Goal: Find specific page/section

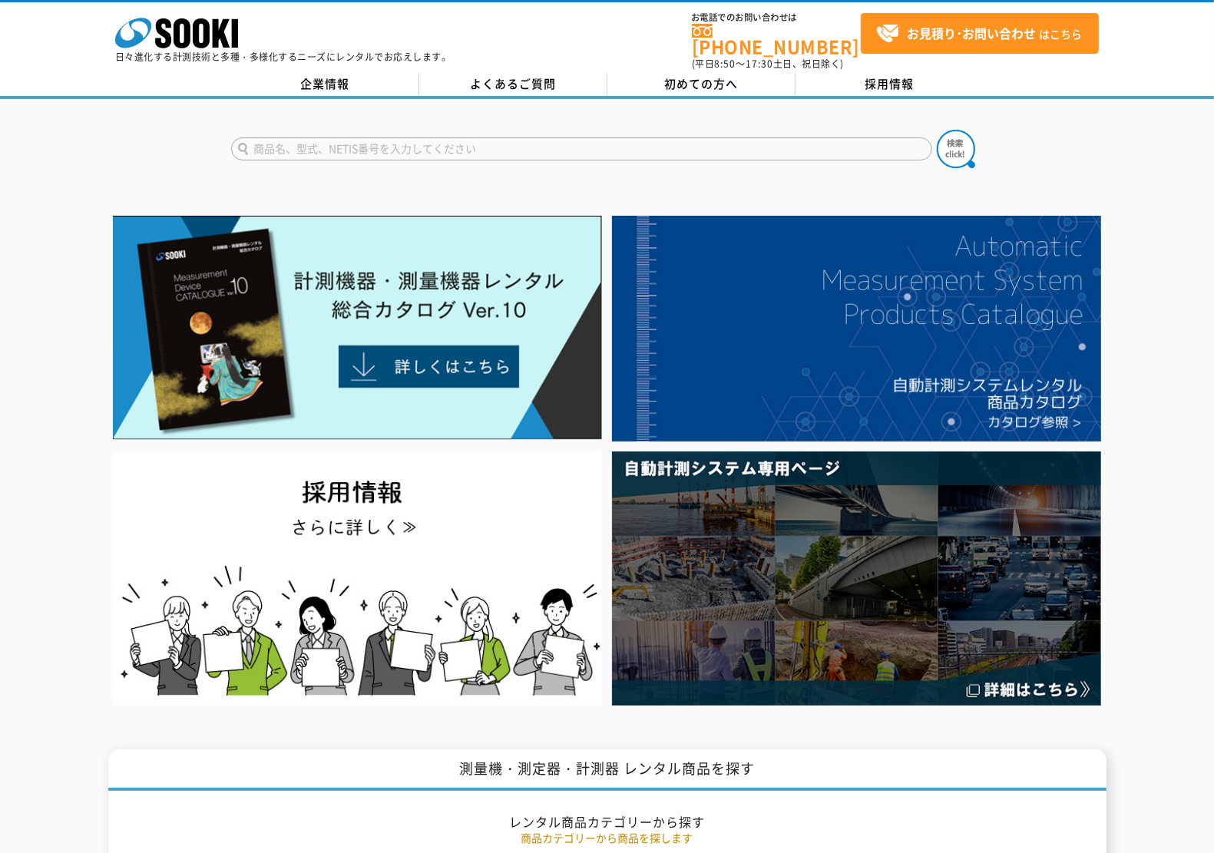
drag, startPoint x: 0, startPoint y: 0, endPoint x: 637, endPoint y: 138, distance: 652.2
click at [637, 138] on input "text" at bounding box center [581, 148] width 701 height 23
type input "商品名、型式、NETIS番号を入力してください"
click at [401, 138] on input "text" at bounding box center [581, 148] width 701 height 23
type input "GX"
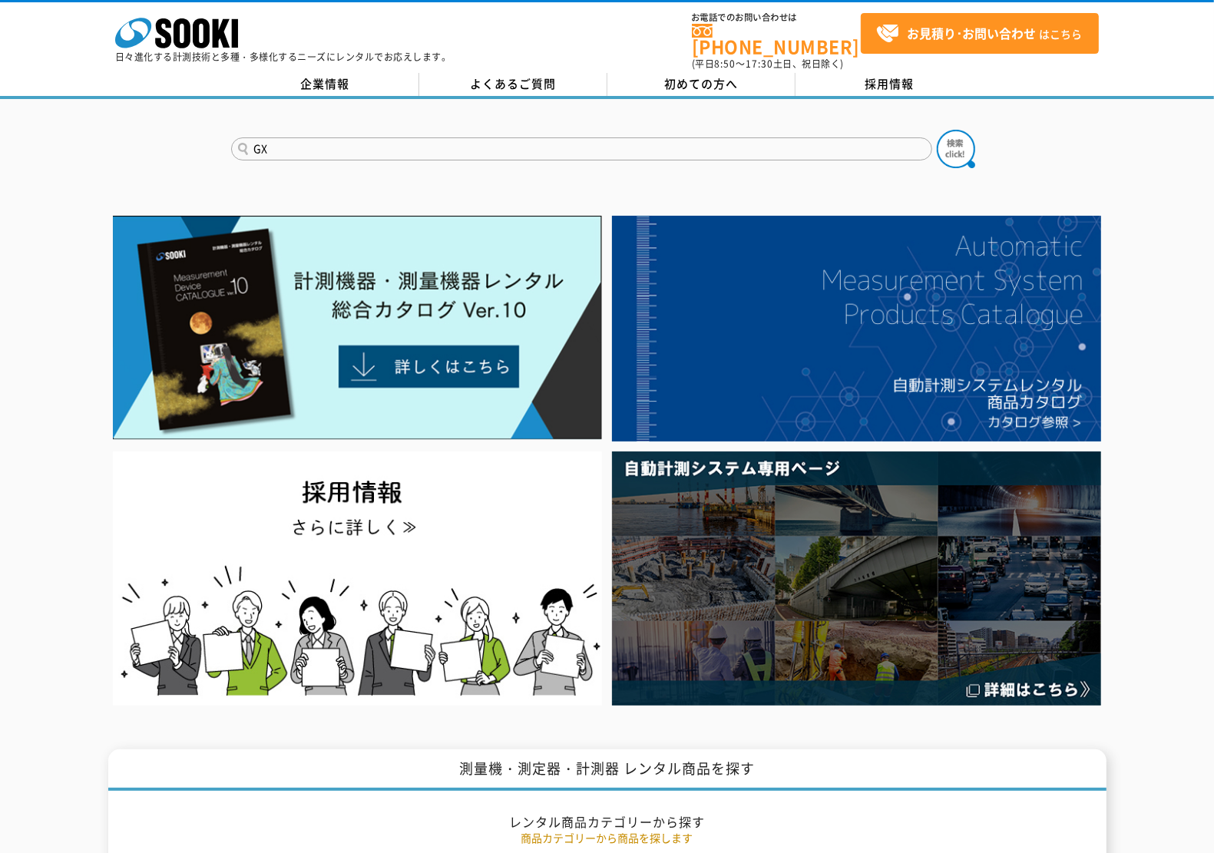
click at [937, 130] on button at bounding box center [956, 149] width 38 height 38
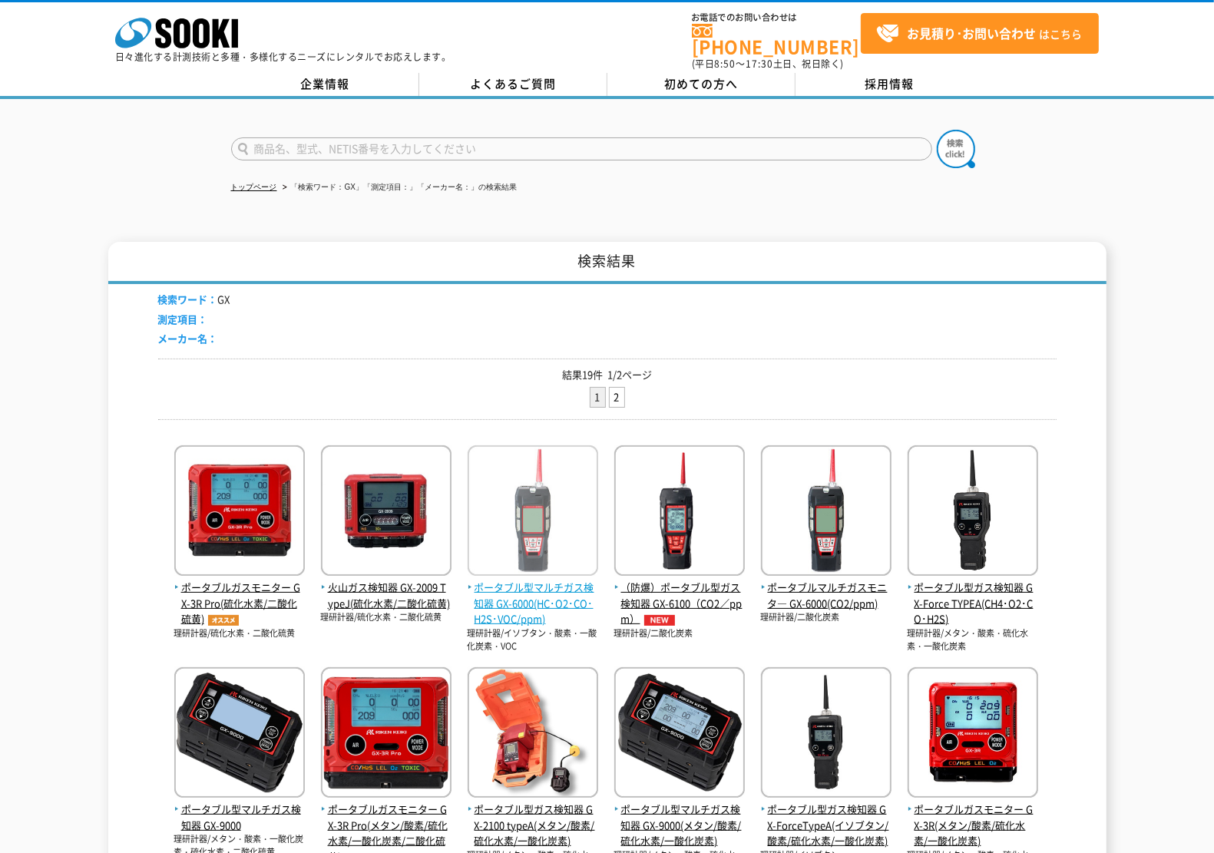
click at [513, 589] on span "ポータブル型マルチガス検知器 GX-6000(HC･O2･CO･H2S･VOC/ppm)" at bounding box center [533, 604] width 131 height 48
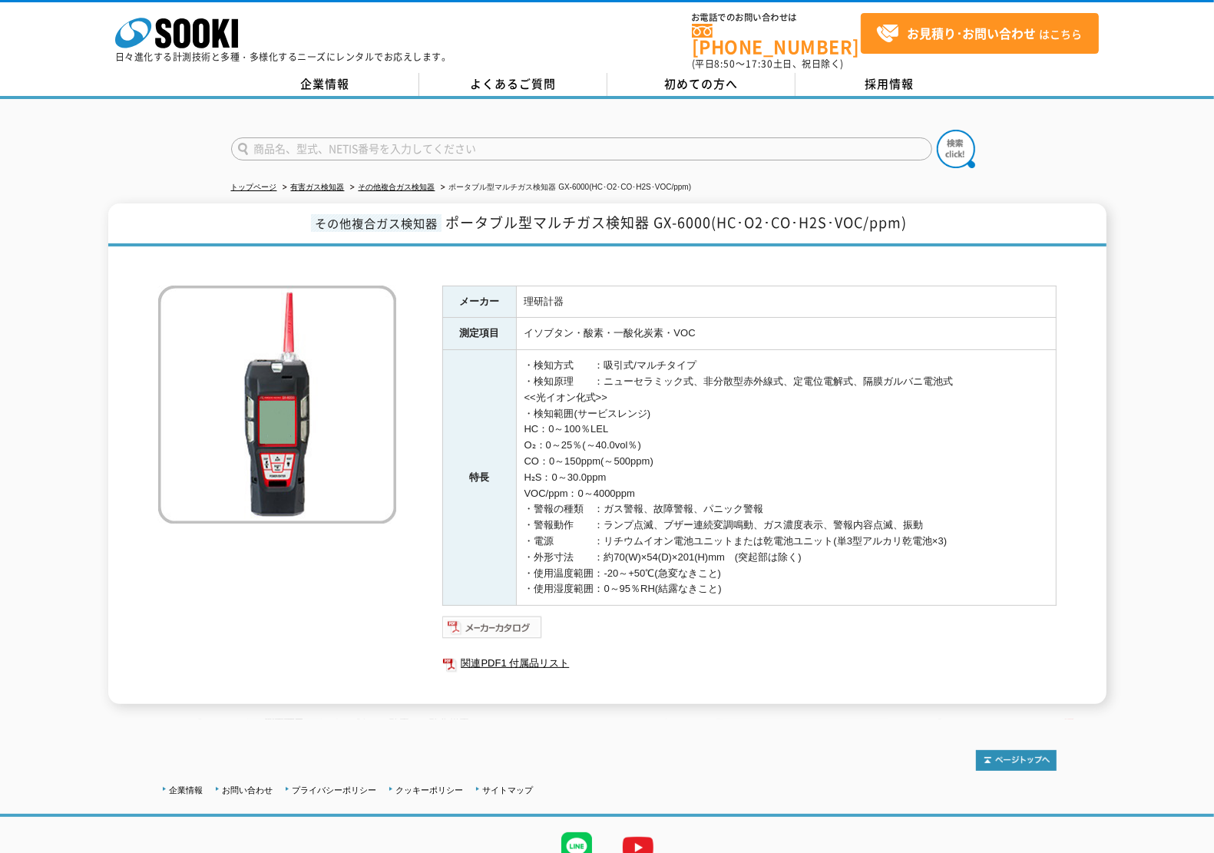
click at [485, 615] on img at bounding box center [492, 627] width 101 height 25
